Goal: Transaction & Acquisition: Subscribe to service/newsletter

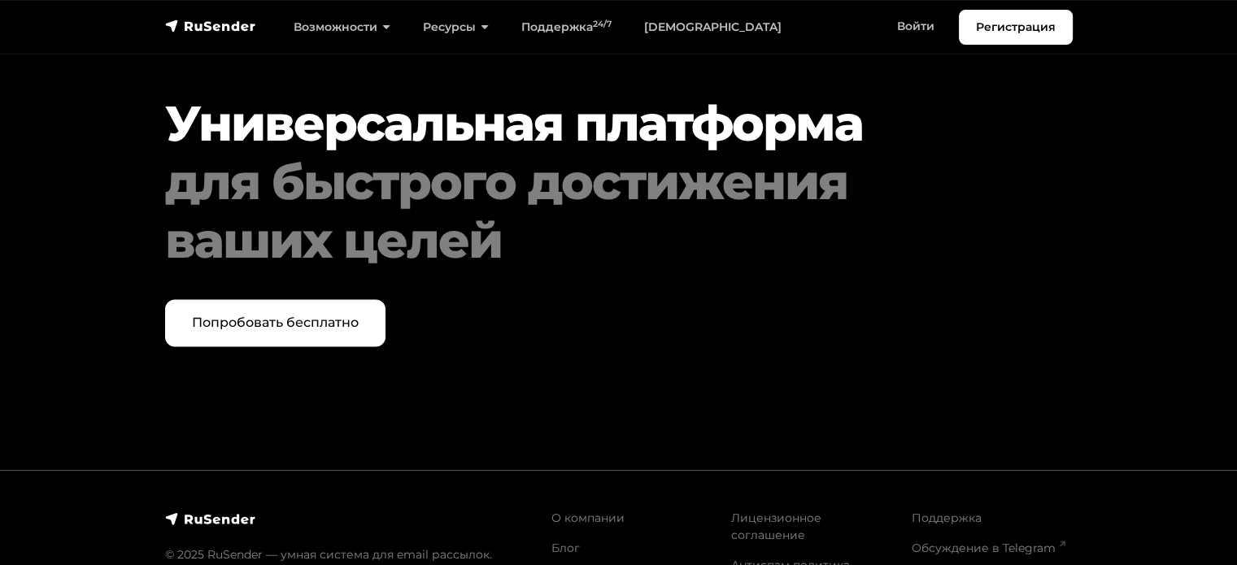
scroll to position [8455, 0]
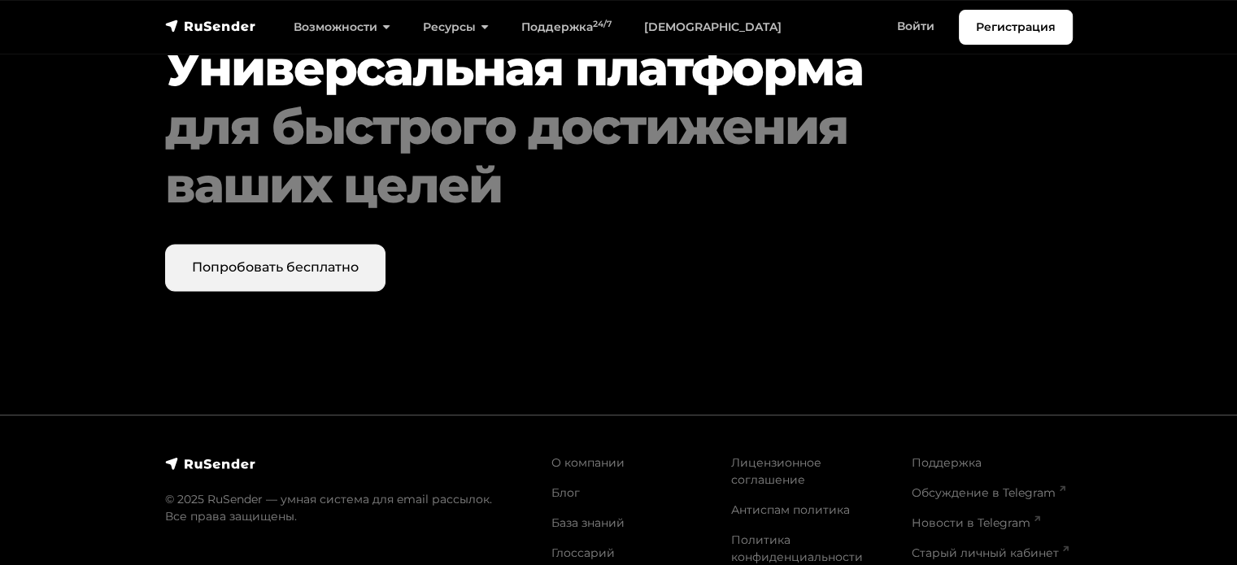
click at [288, 244] on link "Попробовать бесплатно" at bounding box center [275, 267] width 220 height 47
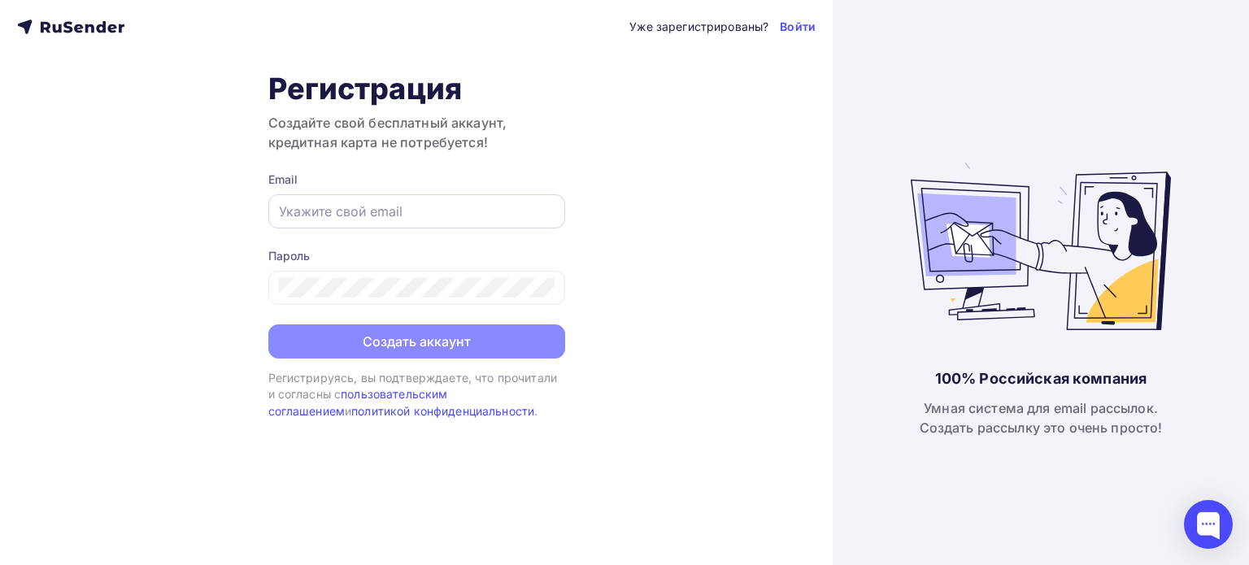
click at [303, 218] on input "text" at bounding box center [417, 212] width 276 height 20
type input "sadovoy.1997@mail.ru"
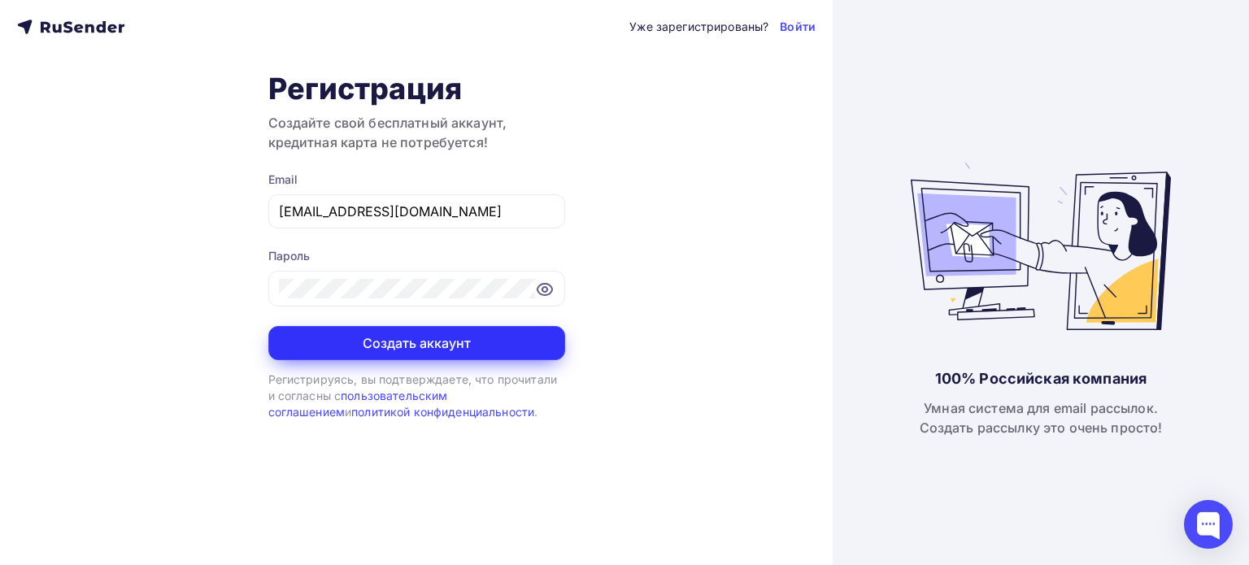
click at [387, 328] on button "Создать аккаунт" at bounding box center [416, 343] width 297 height 34
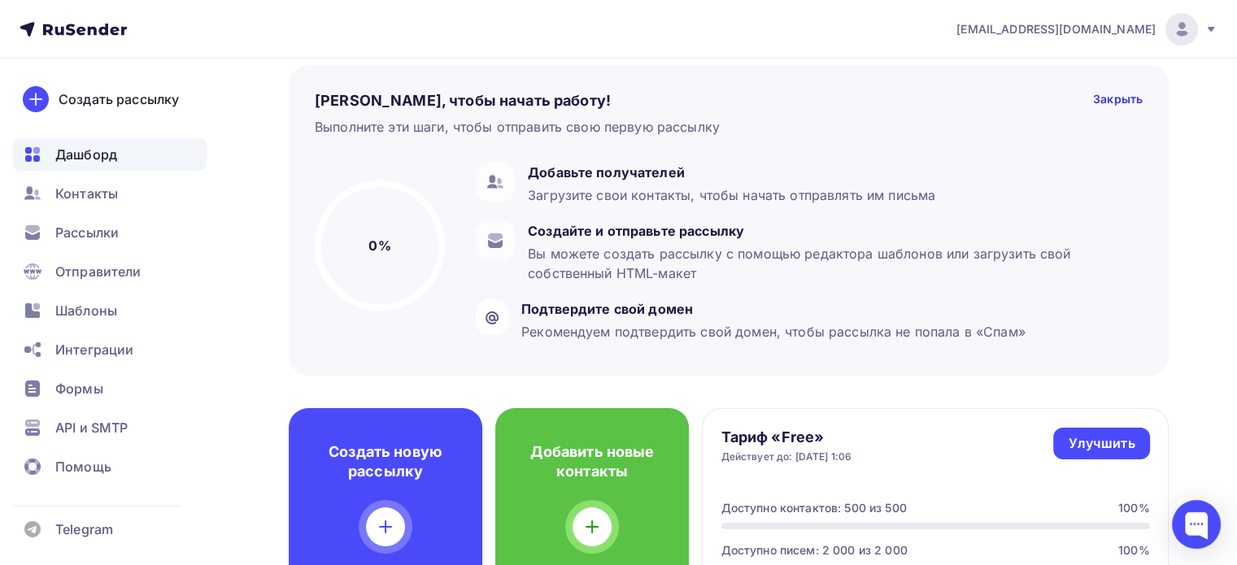
scroll to position [81, 0]
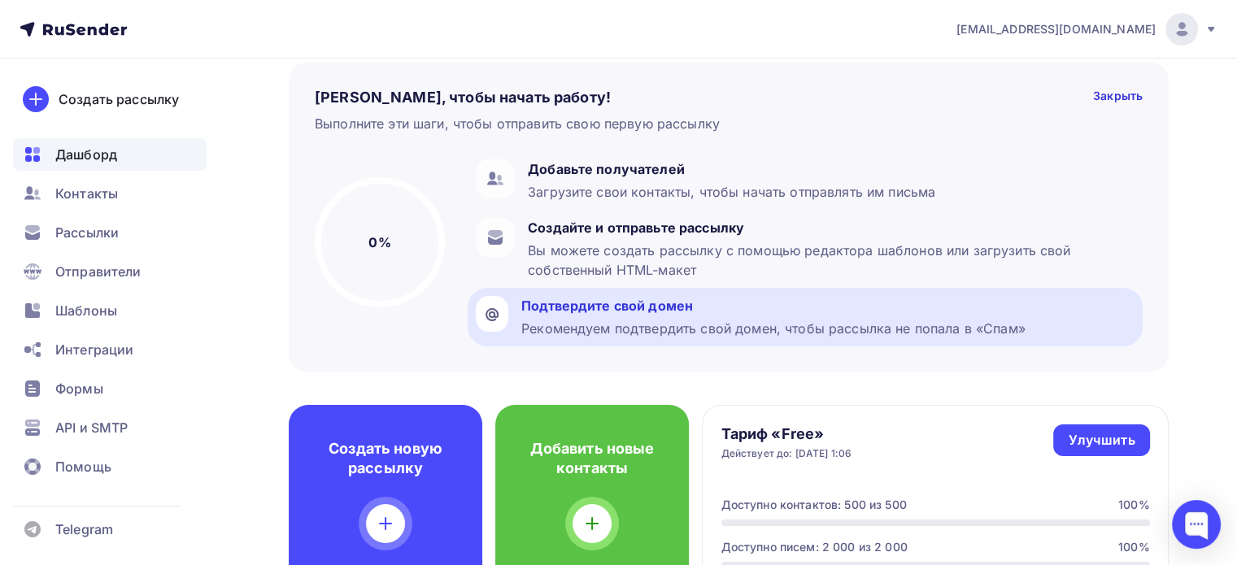
click at [559, 322] on div "Рекомендуем подтвердить свой домен, чтобы рассылка не попала в «Спам»" at bounding box center [773, 329] width 504 height 20
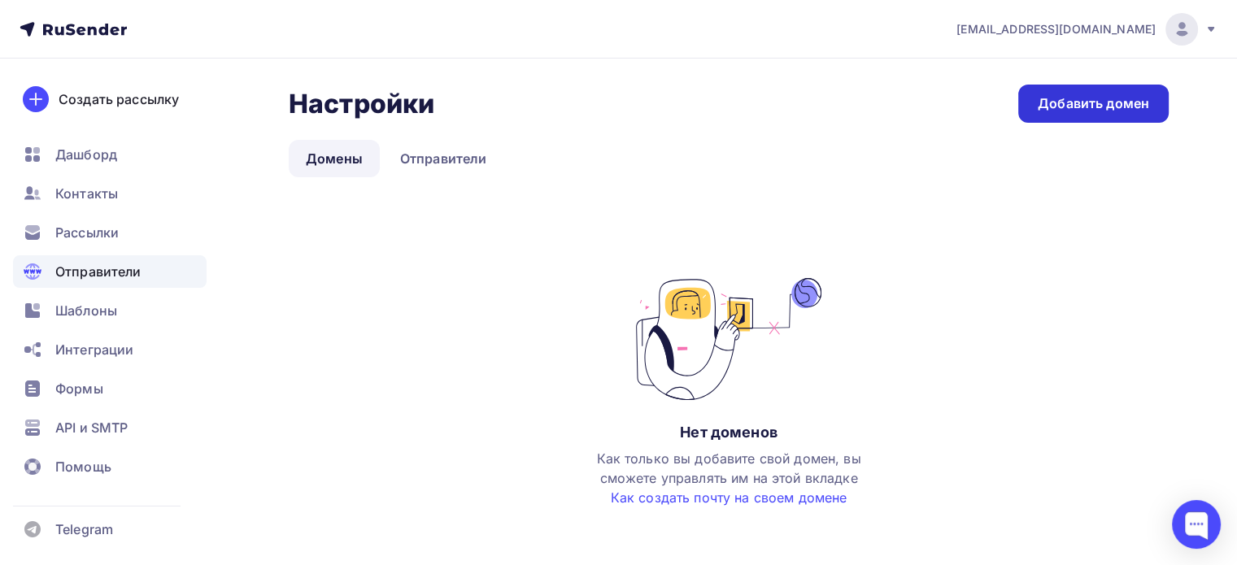
click at [1034, 98] on link "Добавить домен" at bounding box center [1093, 104] width 150 height 38
